Goal: Register for event/course

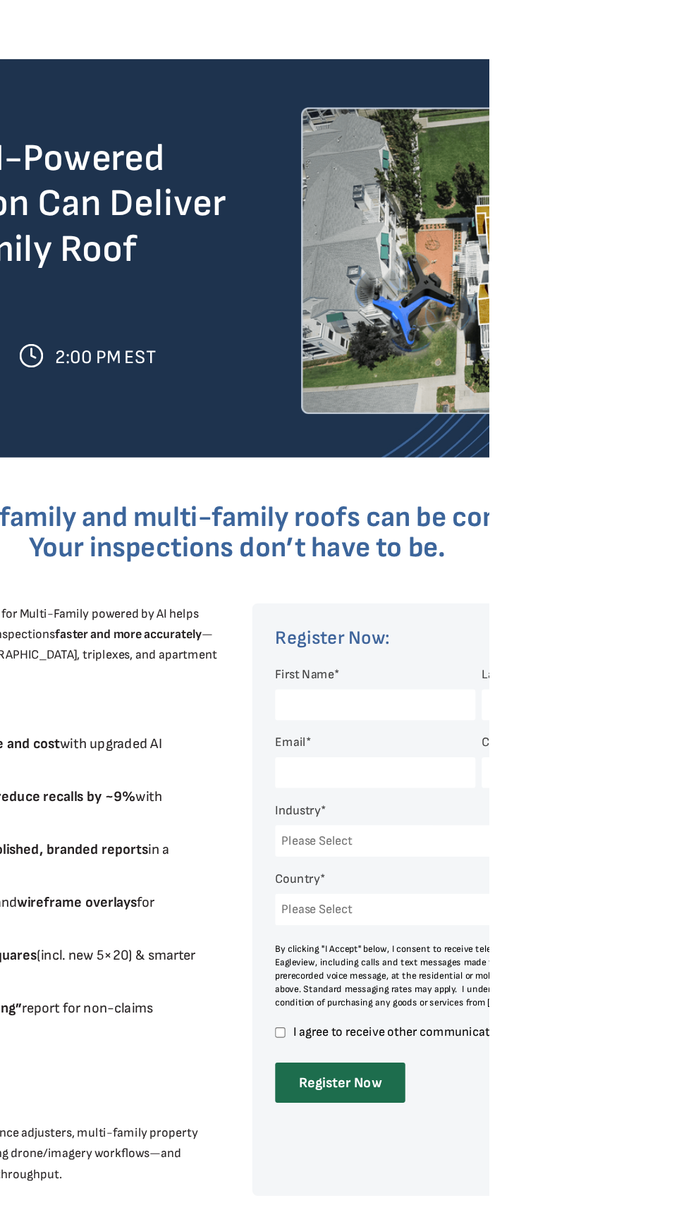
scroll to position [11, 0]
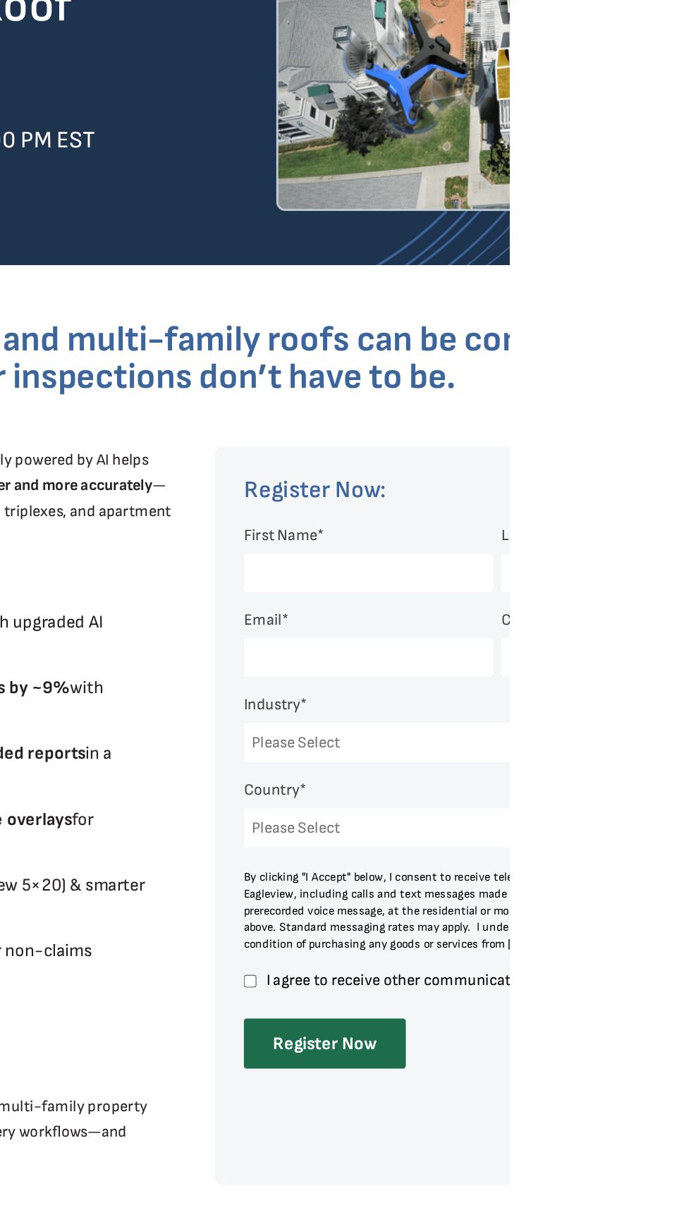
click at [527, 621] on input "First Name *" at bounding box center [589, 630] width 179 height 28
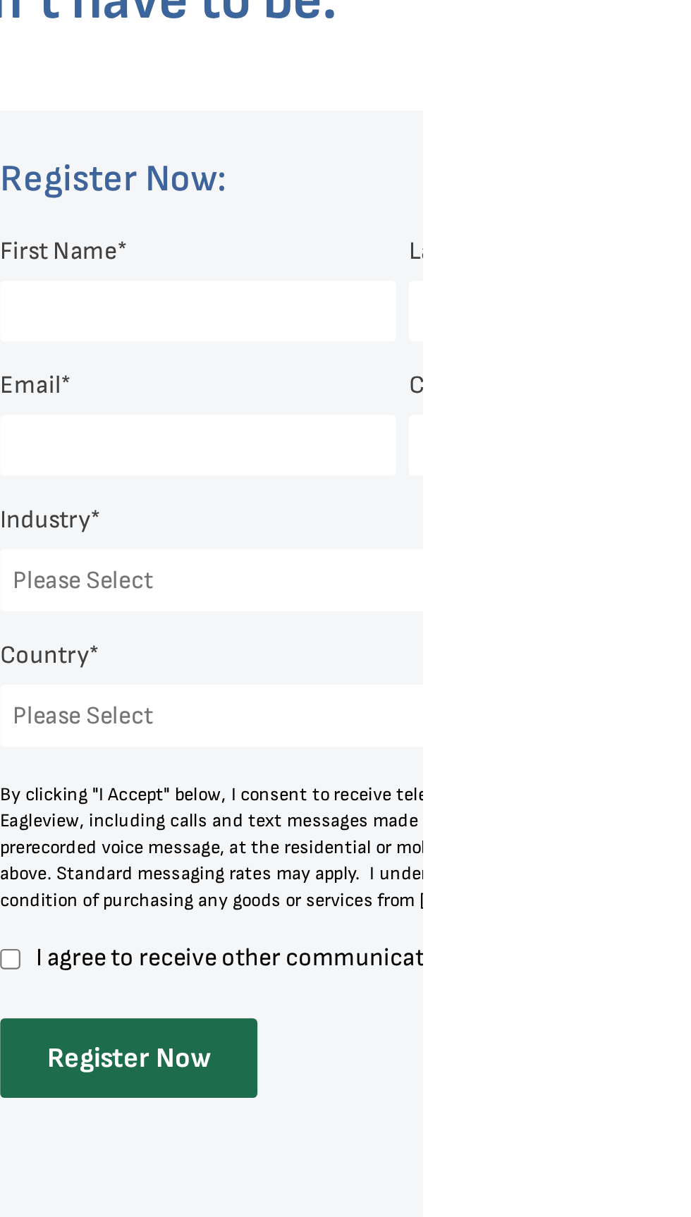
type input "[PERSON_NAME]"
type input "Brown"
type input "[EMAIL_ADDRESS][DOMAIN_NAME]"
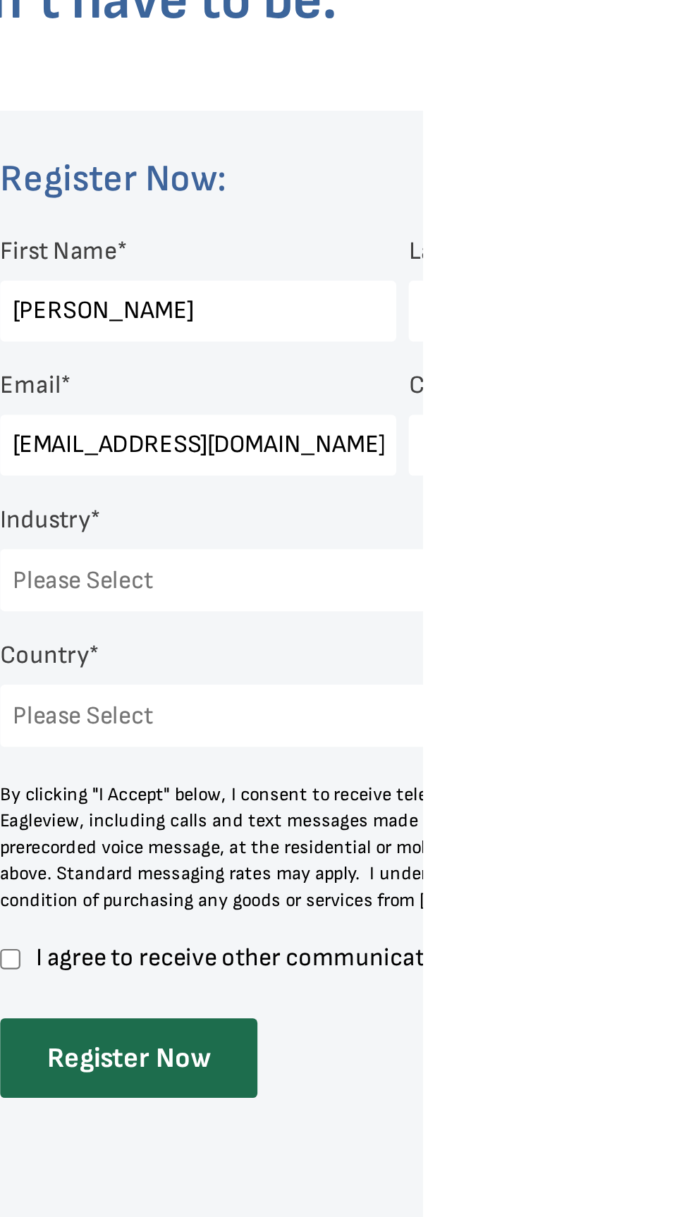
select select "[GEOGRAPHIC_DATA]"
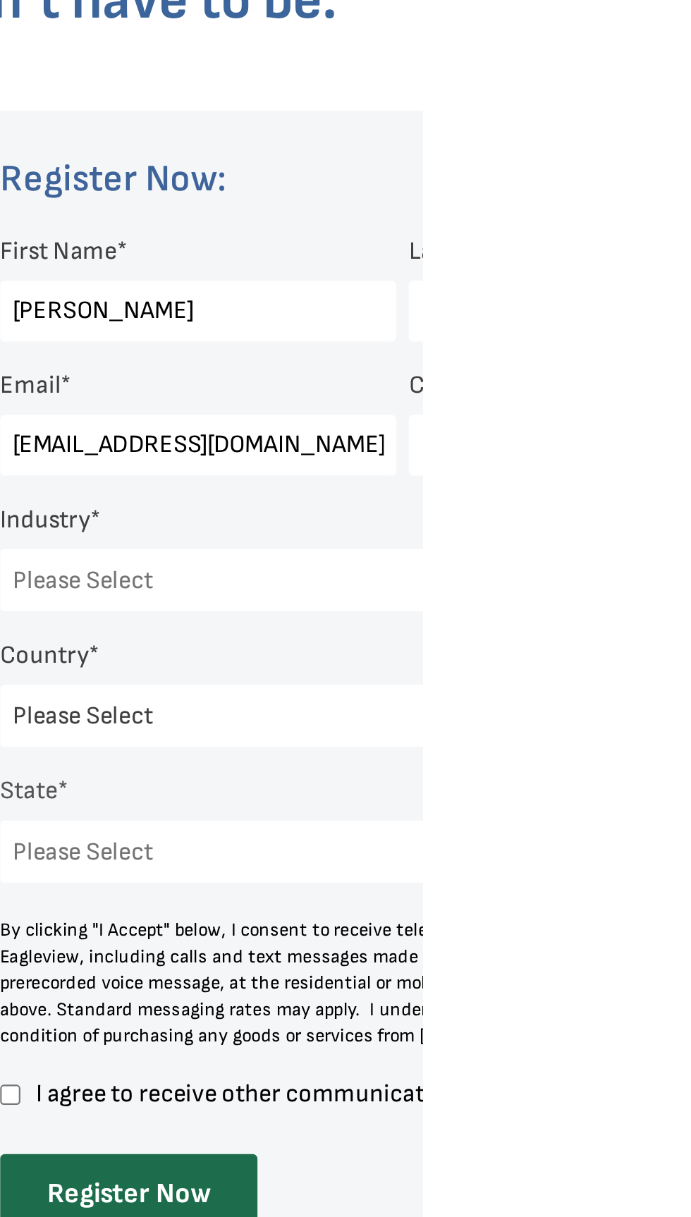
select select "[US_STATE]"
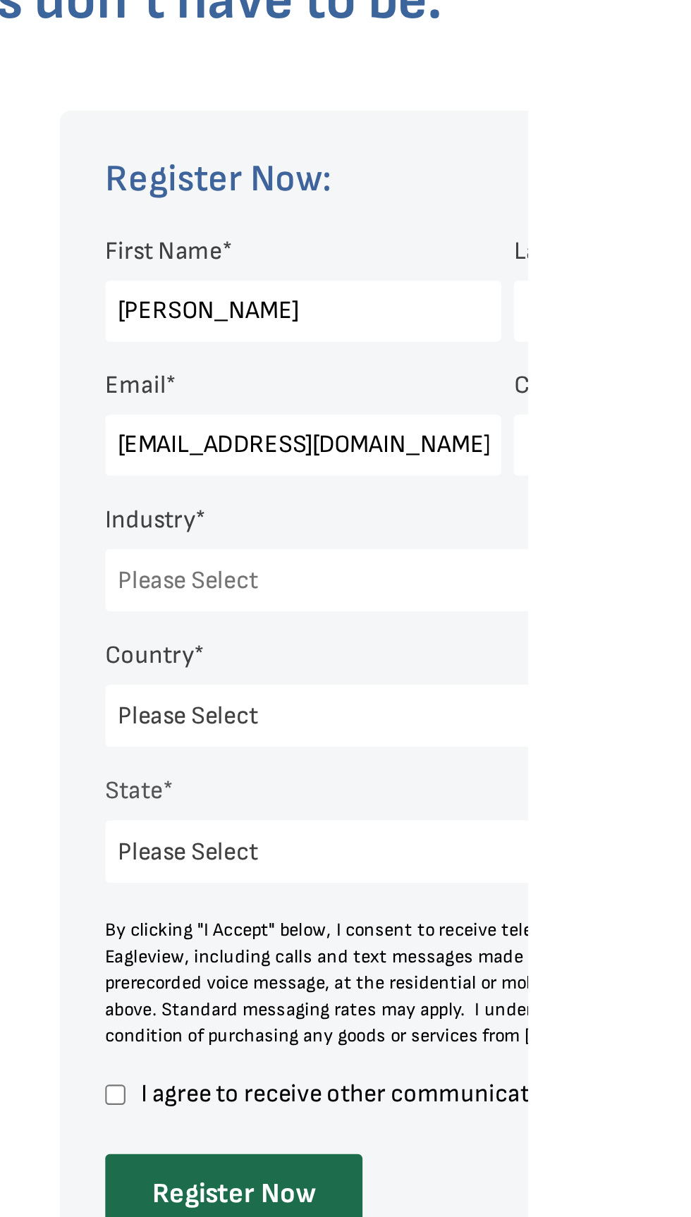
click at [632, 704] on input "[EMAIL_ADDRESS][DOMAIN_NAME]" at bounding box center [589, 691] width 179 height 28
type input "junk50021"
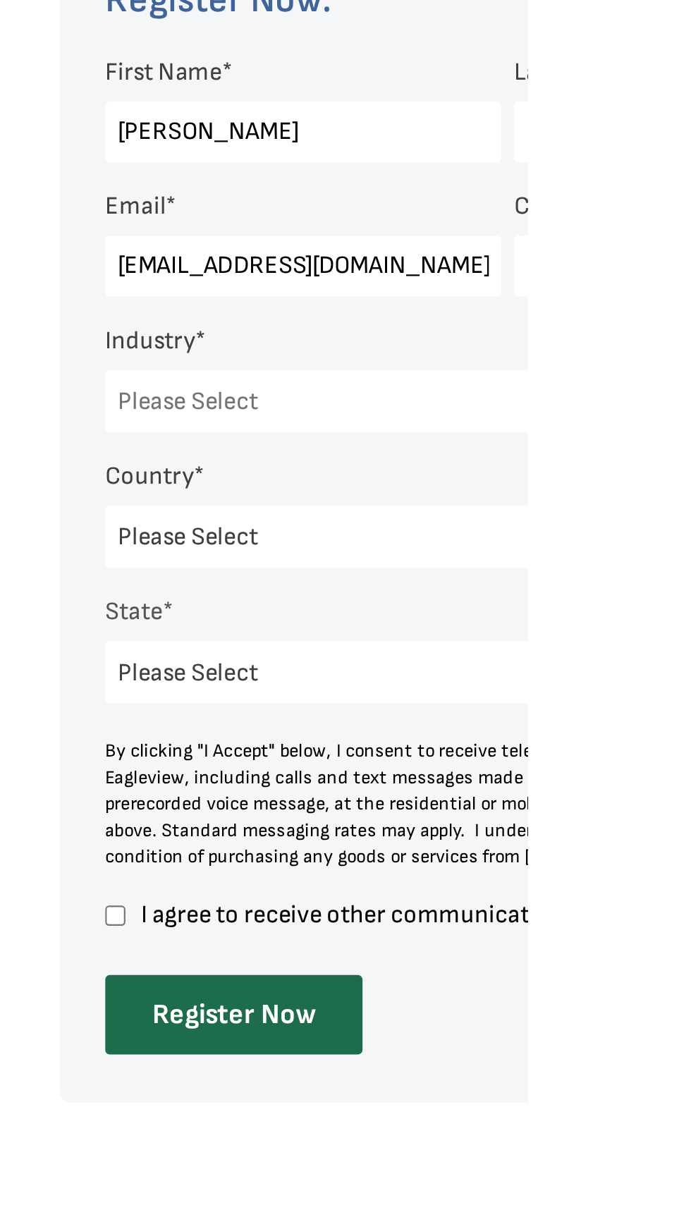
type input "[EMAIL_ADDRESS][DOMAIN_NAME]"
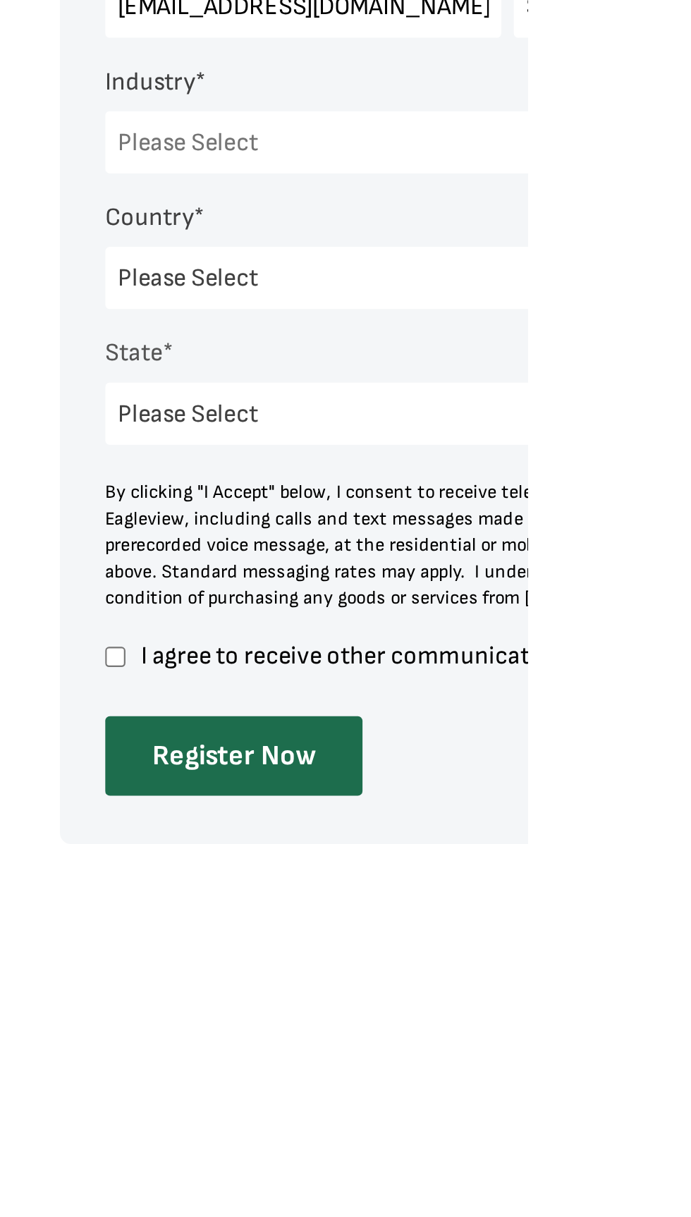
type input "Self"
click at [522, 766] on select "Please Select Architects & Engineering Construction Electric/Gas Utilities Gove…" at bounding box center [678, 752] width 357 height 28
select select "Other"
click at [500, 766] on select "Please Select Architects & Engineering Construction Electric/Gas Utilities Gove…" at bounding box center [678, 752] width 357 height 28
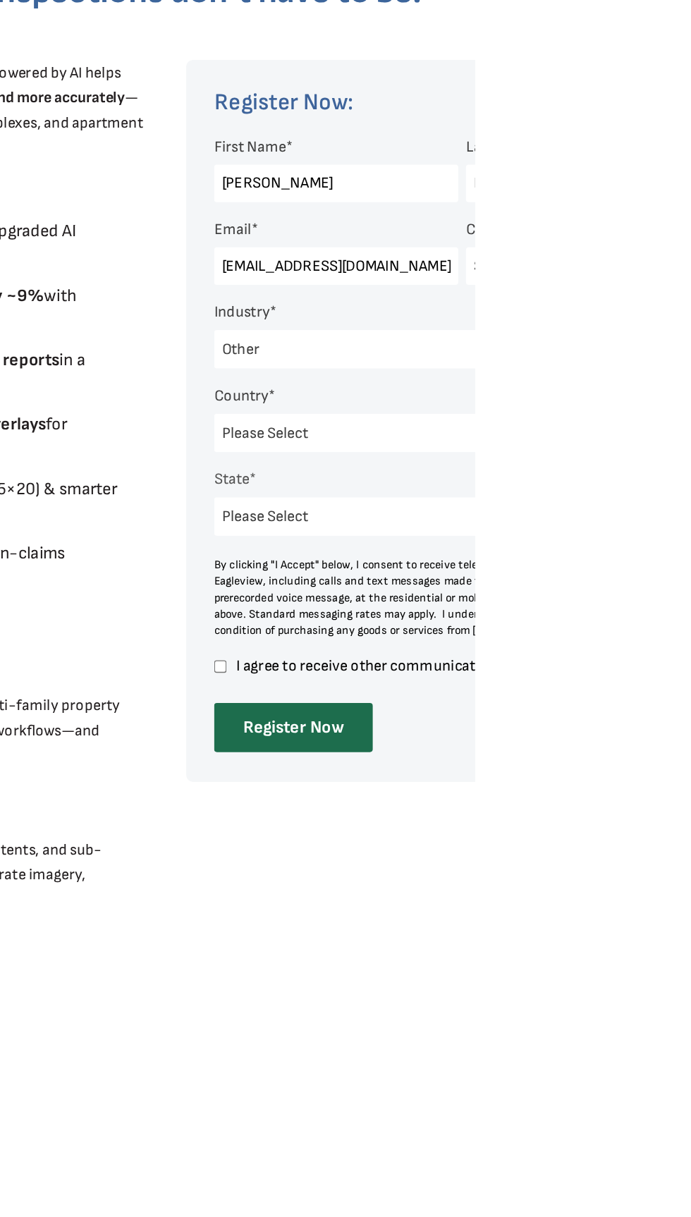
scroll to position [117, 0]
click at [543, 1032] on input "Register Now" at bounding box center [558, 1029] width 116 height 36
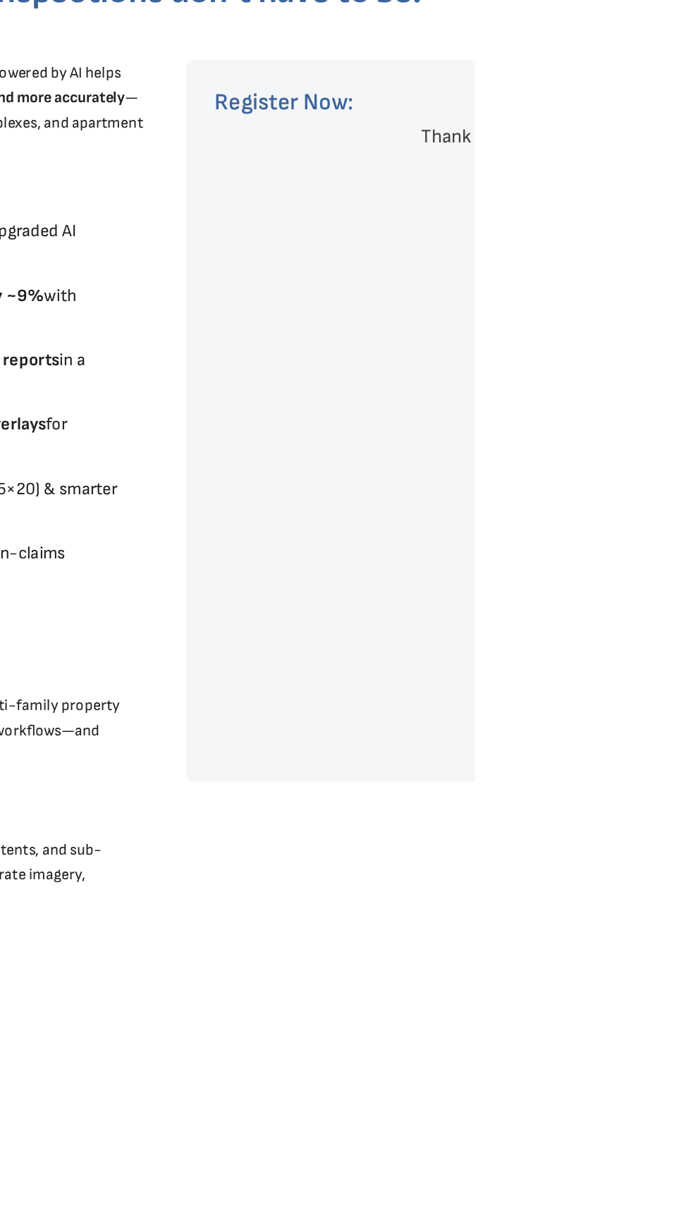
scroll to position [0, 0]
